Goal: Task Accomplishment & Management: Use online tool/utility

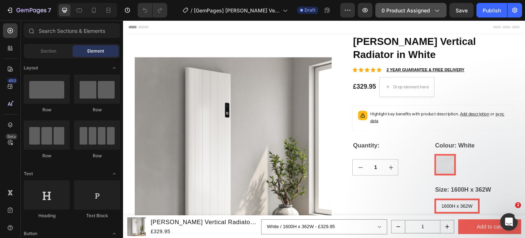
click at [432, 13] on div "0 product assigned" at bounding box center [411, 11] width 59 height 8
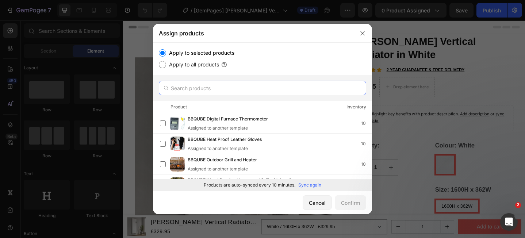
click at [255, 84] on input "text" at bounding box center [262, 88] width 207 height 15
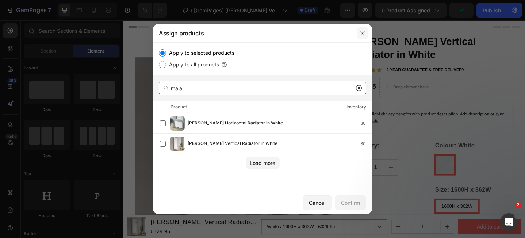
type input "maia"
click at [363, 33] on icon "button" at bounding box center [363, 33] width 6 height 6
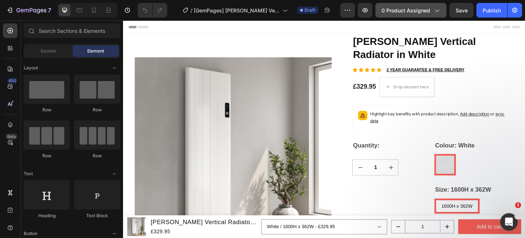
click at [398, 14] on button "0 product assigned" at bounding box center [410, 10] width 71 height 15
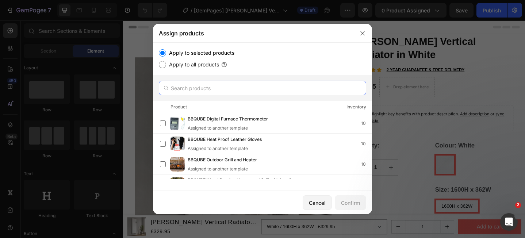
click at [244, 88] on input "text" at bounding box center [262, 88] width 207 height 15
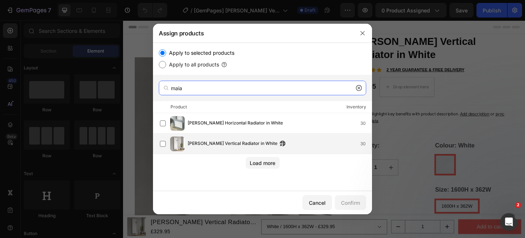
type input "maia"
click at [215, 143] on span "[PERSON_NAME] Vertical Radiator in White" at bounding box center [233, 144] width 90 height 8
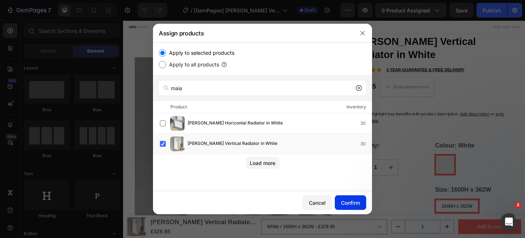
click at [344, 205] on div "Confirm" at bounding box center [350, 203] width 19 height 8
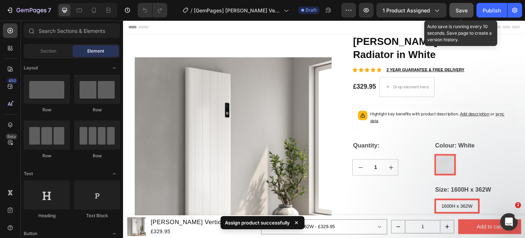
click at [466, 14] on div "Save" at bounding box center [462, 11] width 12 height 8
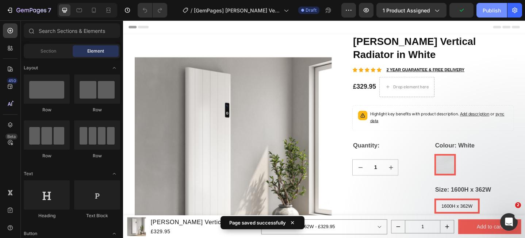
click at [490, 12] on div "Publish" at bounding box center [492, 11] width 18 height 8
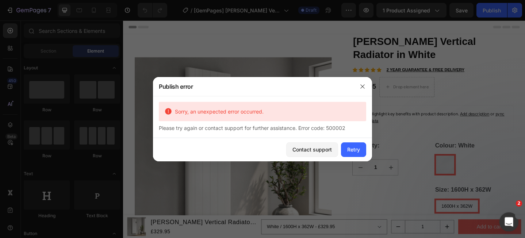
click at [506, 220] on icon "Open Intercom Messenger" at bounding box center [508, 221] width 12 height 12
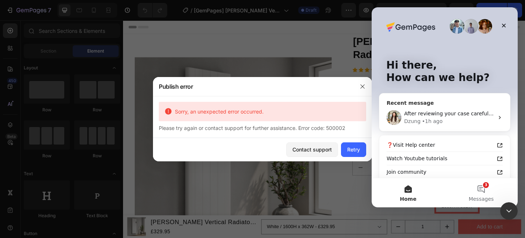
click at [443, 119] on div "[PERSON_NAME] • 1h ago" at bounding box center [449, 122] width 90 height 8
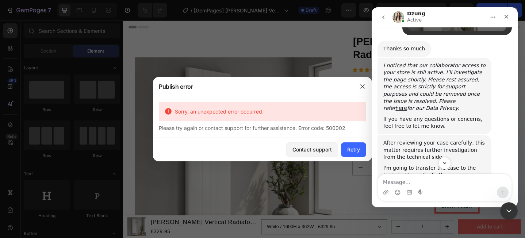
scroll to position [419, 0]
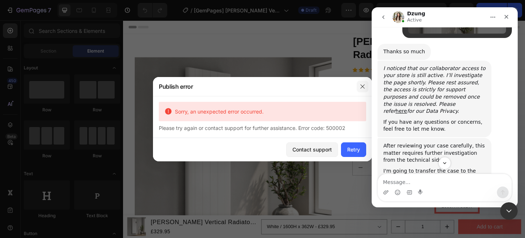
drag, startPoint x: 364, startPoint y: 84, endPoint x: 366, endPoint y: 81, distance: 3.9
click at [366, 81] on button "button" at bounding box center [363, 87] width 12 height 12
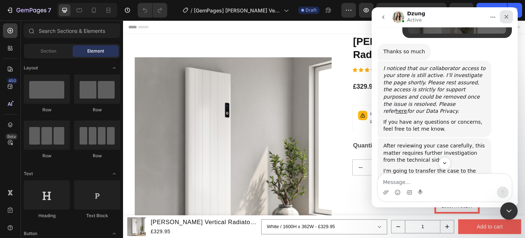
click at [510, 16] on div "Close" at bounding box center [506, 16] width 13 height 13
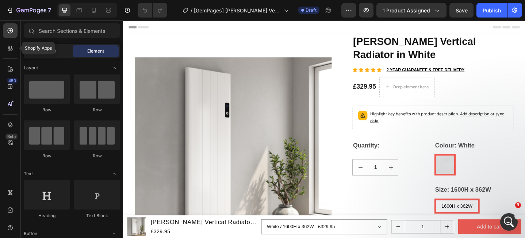
scroll to position [490, 0]
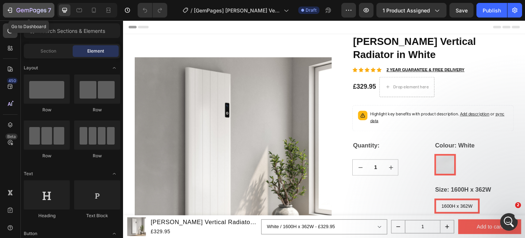
click at [15, 8] on div "7" at bounding box center [28, 10] width 45 height 9
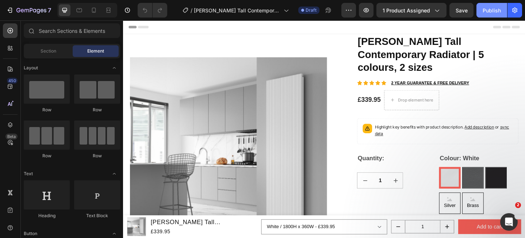
click at [496, 12] on div "Publish" at bounding box center [492, 11] width 18 height 8
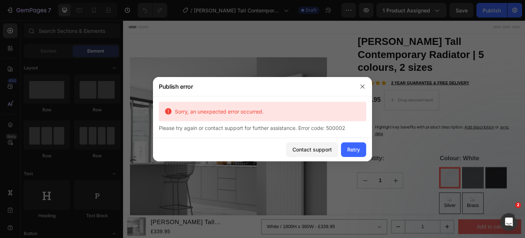
click at [339, 149] on div "Contact support Retry" at bounding box center [262, 149] width 219 height 23
click at [360, 150] on button "Retry" at bounding box center [353, 149] width 25 height 15
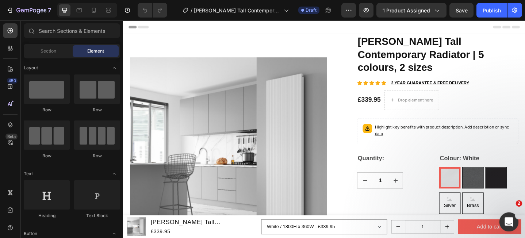
click at [509, 223] on icon "Open Intercom Messenger" at bounding box center [508, 221] width 12 height 12
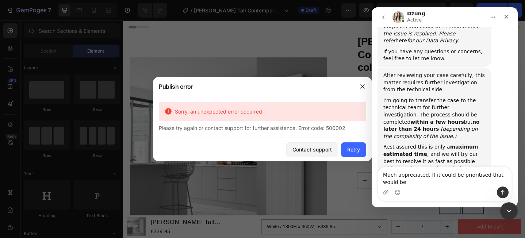
scroll to position [497, 0]
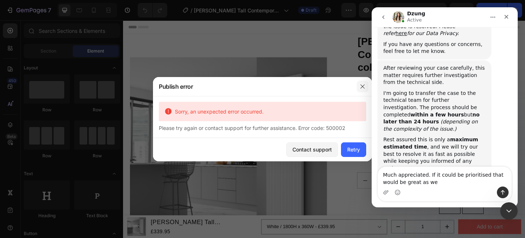
click at [363, 86] on icon "button" at bounding box center [363, 87] width 6 height 6
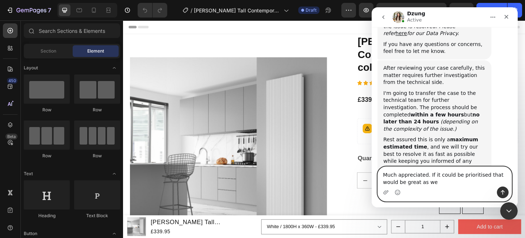
click at [440, 180] on textarea "Much appreciated. If it could be prioritised that would be great as we" at bounding box center [445, 177] width 134 height 20
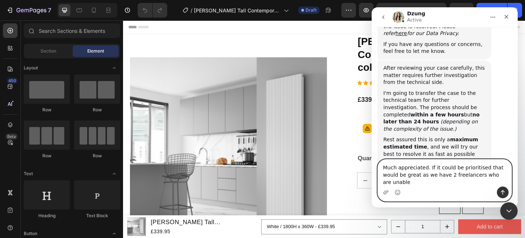
scroll to position [504, 0]
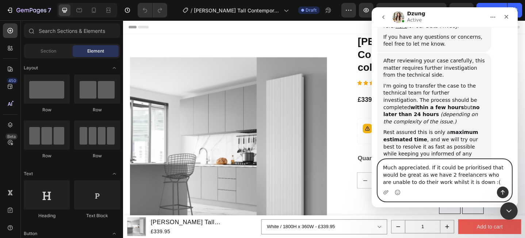
click at [478, 182] on textarea "Much appreciated. If it could be prioritised that would be great as we have 2 f…" at bounding box center [445, 173] width 134 height 27
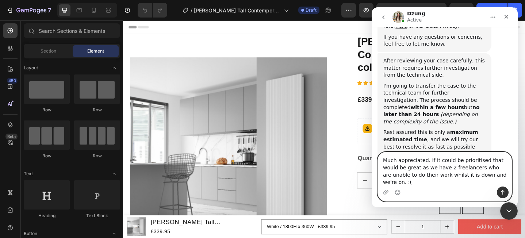
scroll to position [512, 0]
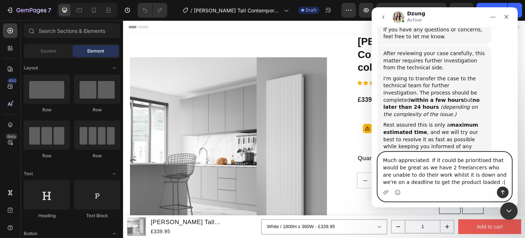
click at [389, 182] on textarea "Much appreciated. If it could be prioritised that would be great as we have 2 f…" at bounding box center [445, 169] width 134 height 34
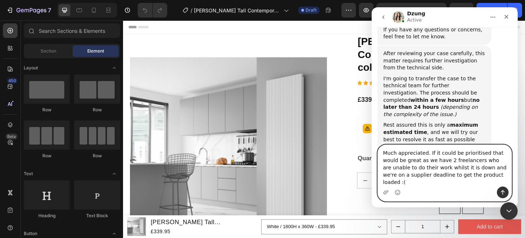
type textarea "Much appreciated. If it could be prioritised that would be great as we have 2 f…"
click at [501, 192] on icon "Send a message…" at bounding box center [503, 193] width 6 height 6
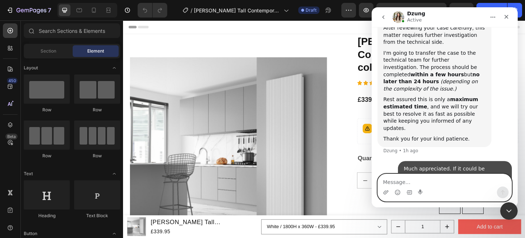
scroll to position [540, 0]
